Goal: Find contact information: Obtain details needed to contact an individual or organization

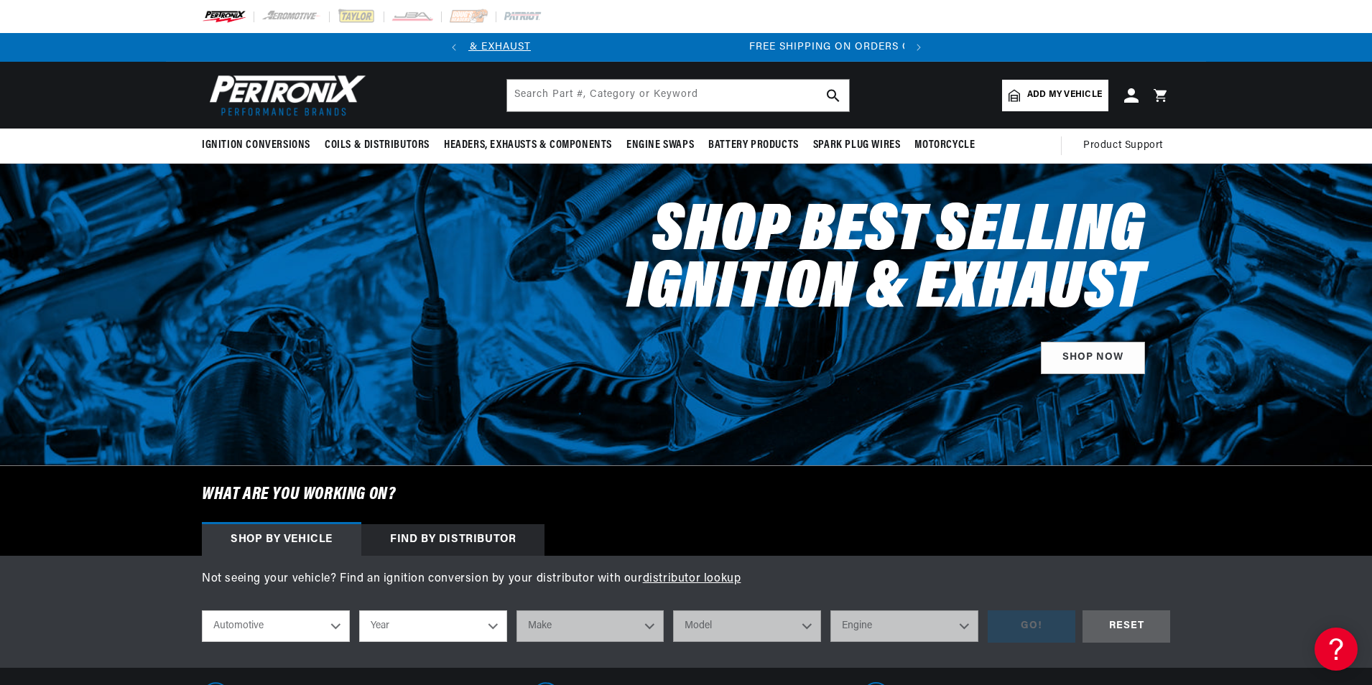
scroll to position [0, 435]
click at [601, 90] on input "text" at bounding box center [678, 96] width 342 height 32
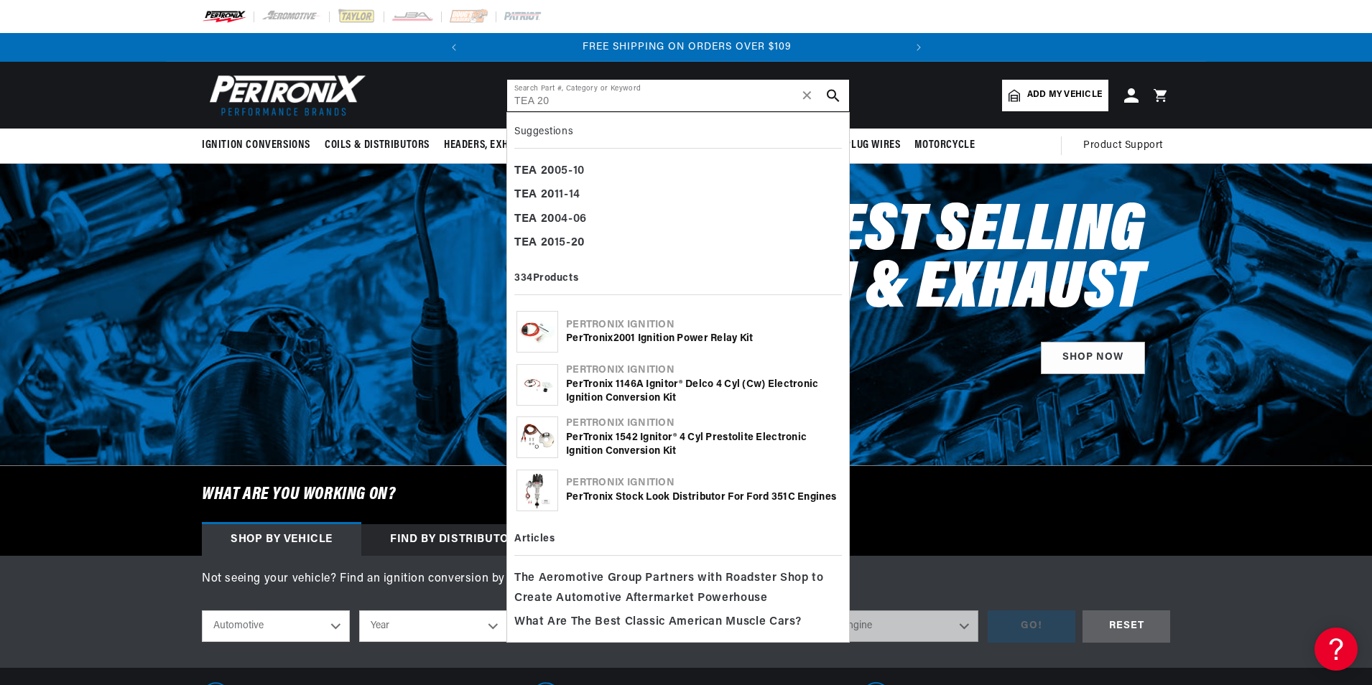
type input "TEA 20"
click at [601, 325] on div "Pertronix Ignition" at bounding box center [703, 325] width 274 height 14
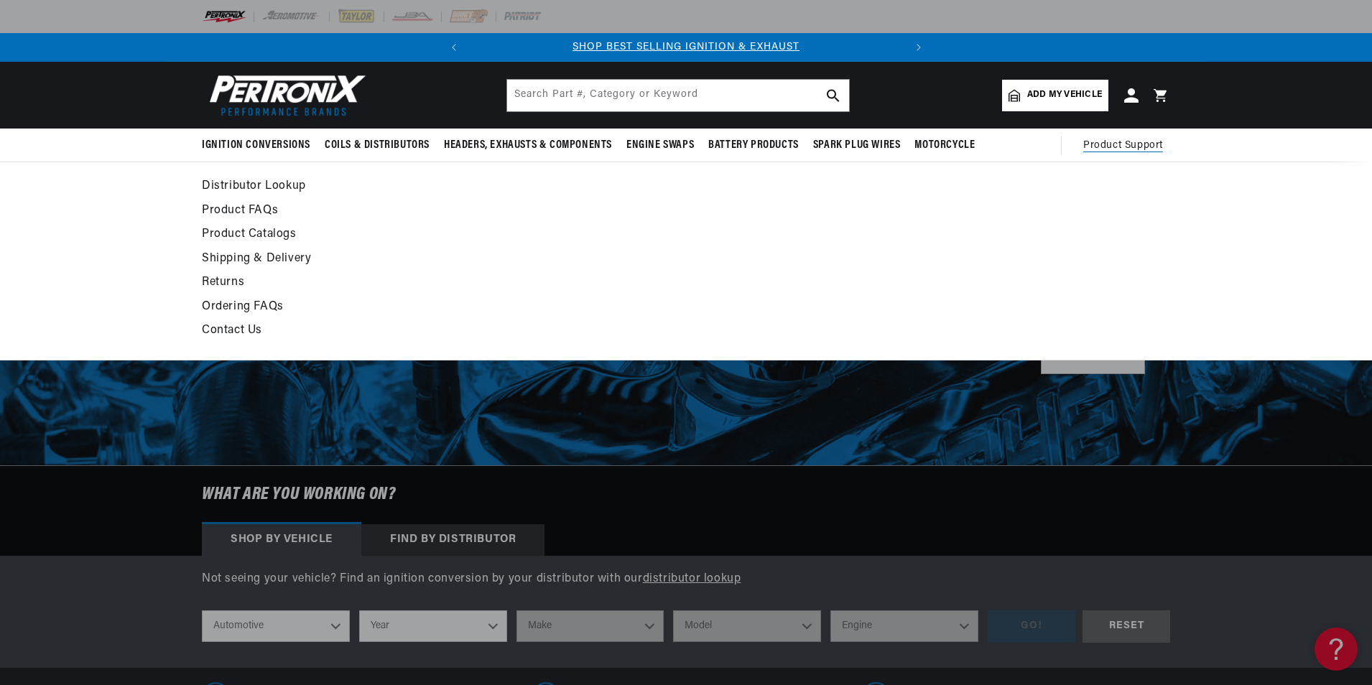
click at [234, 326] on link "Contact Us" at bounding box center [555, 331] width 706 height 20
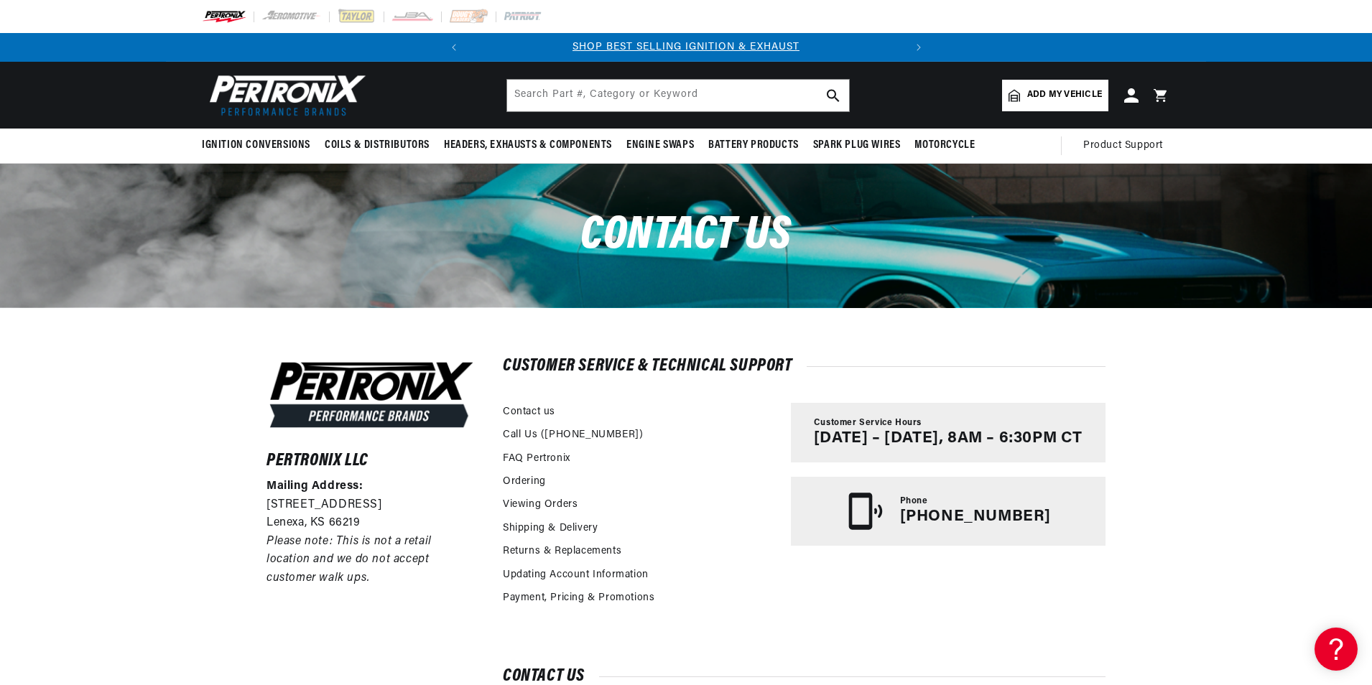
click at [933, 97] on header "BETTER SEARCH RESULTS Add your vehicle's year, make, and model to find parts be…" at bounding box center [686, 95] width 1040 height 67
click at [132, 455] on div "Pertronix LLC Mailing Address: 10955 Mill Creek Road Lenexa, KS 66219 Please no…" at bounding box center [686, 552] width 1372 height 489
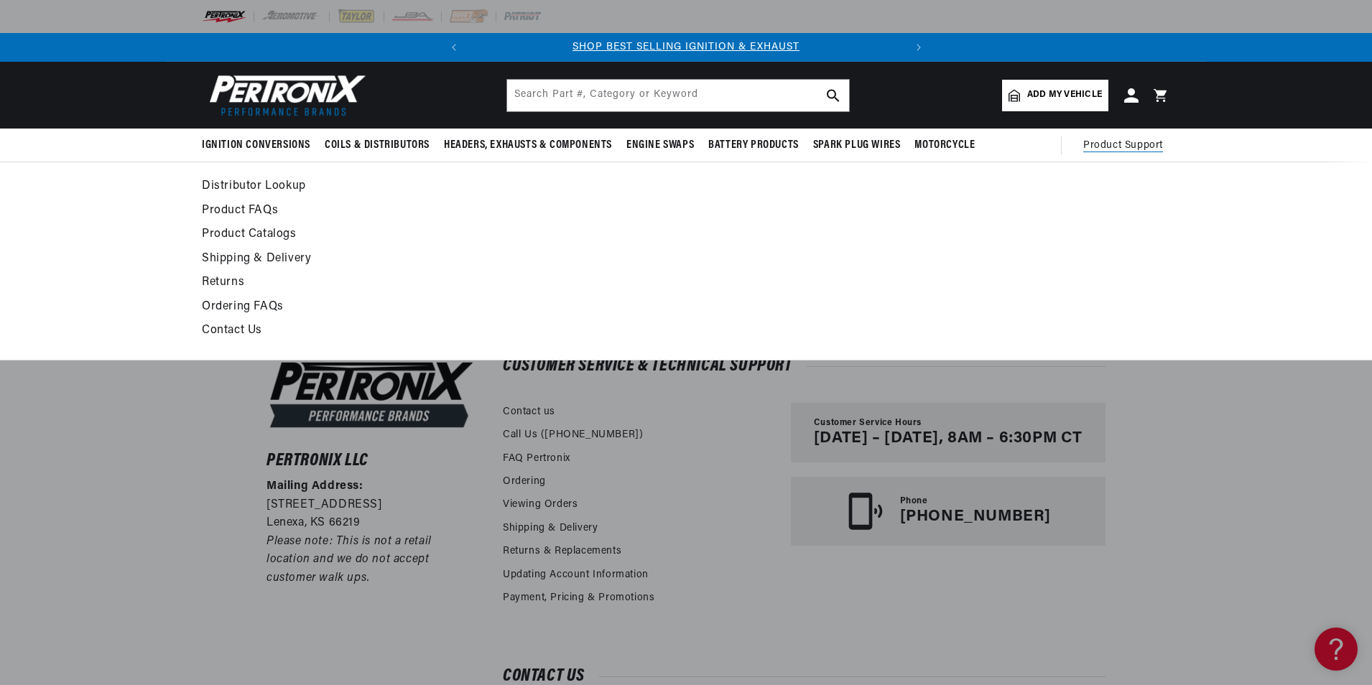
click at [1126, 141] on span "Product Support" at bounding box center [1124, 146] width 80 height 16
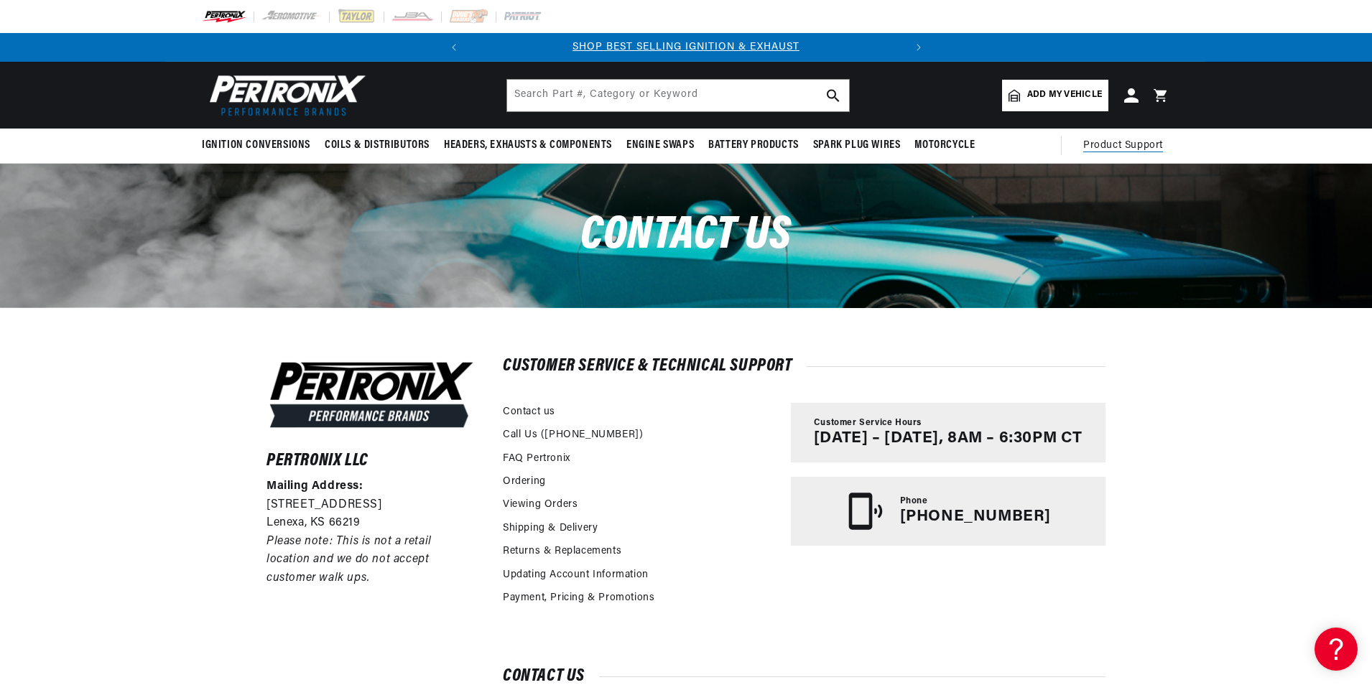
click at [1126, 141] on span "Product Support" at bounding box center [1124, 146] width 80 height 16
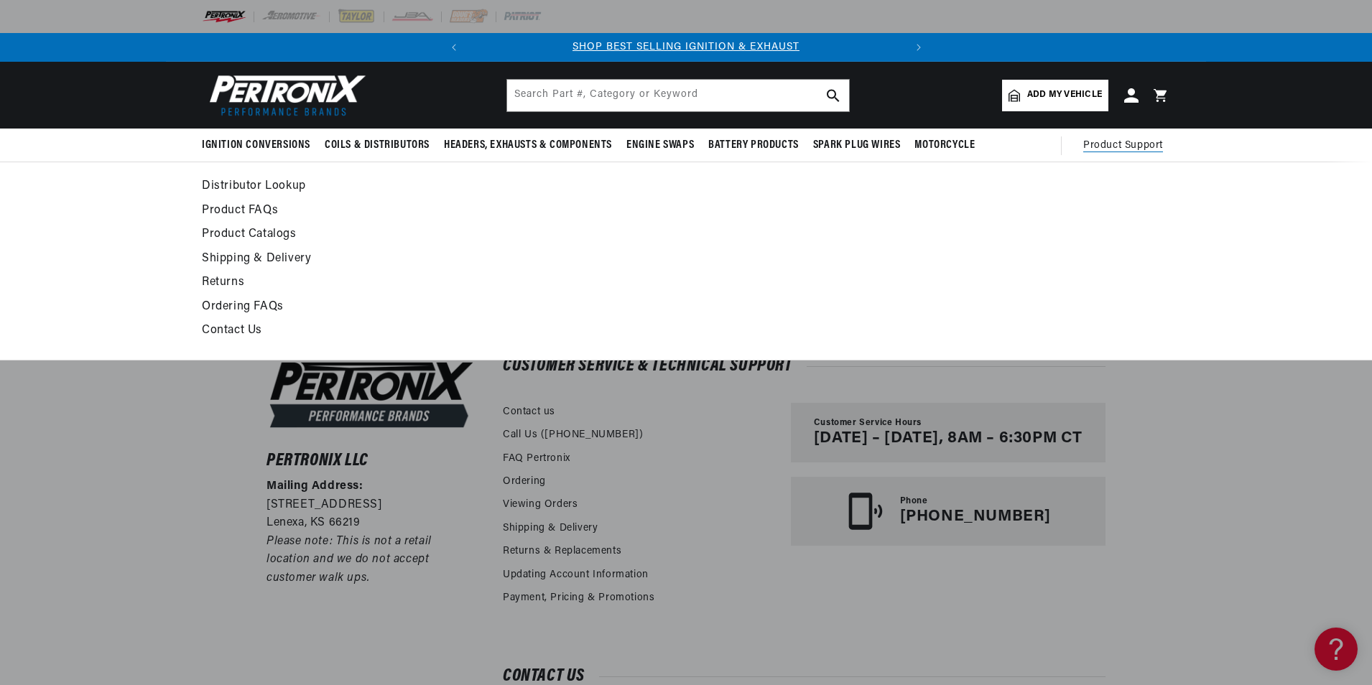
click at [225, 187] on link "Distributor Lookup" at bounding box center [555, 187] width 706 height 20
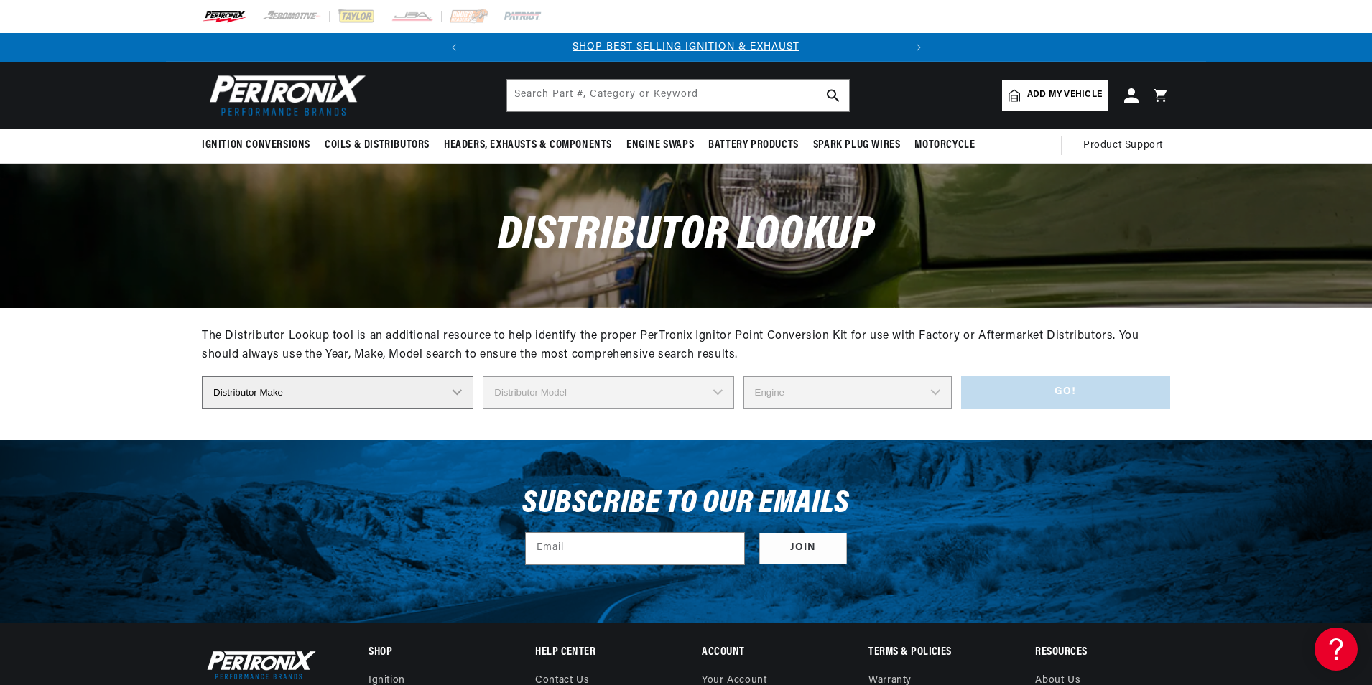
click at [443, 387] on select "Distributor Make Accel [PERSON_NAME] Autolite Bosch Century Chrysler Clark Colt…" at bounding box center [338, 393] width 272 height 32
click at [564, 280] on div "Distributor Lookup" at bounding box center [686, 236] width 1040 height 144
click at [461, 91] on header "BETTER SEARCH RESULTS Add your vehicle's year, make, and model to find parts be…" at bounding box center [686, 95] width 1040 height 67
